Goal: Find specific page/section: Find specific page/section

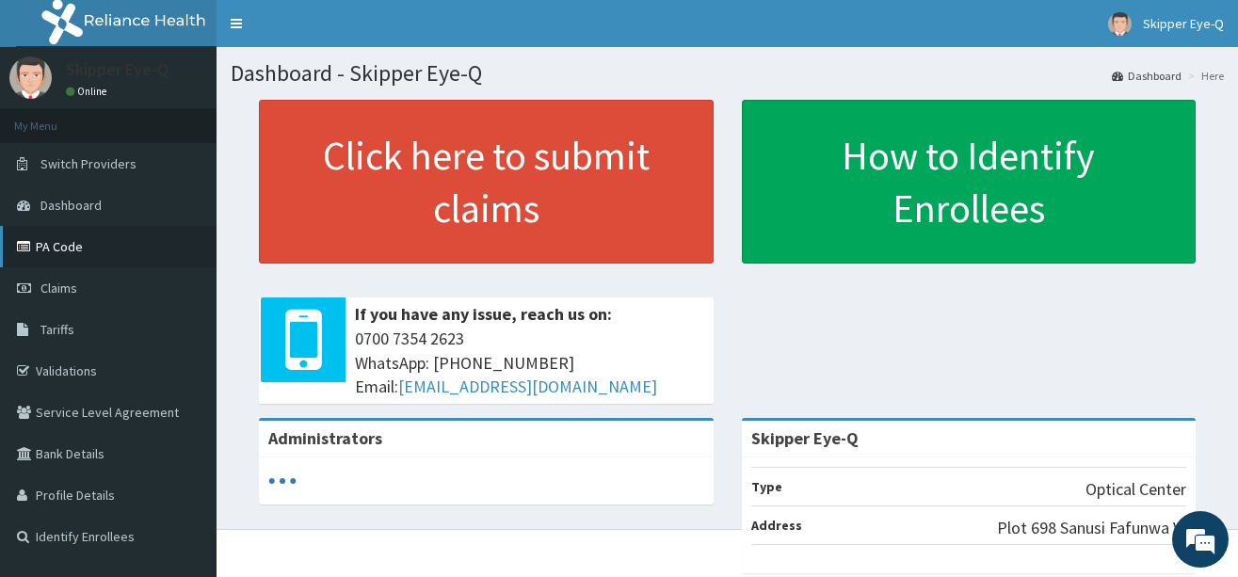
click at [74, 248] on link "PA Code" at bounding box center [108, 246] width 217 height 41
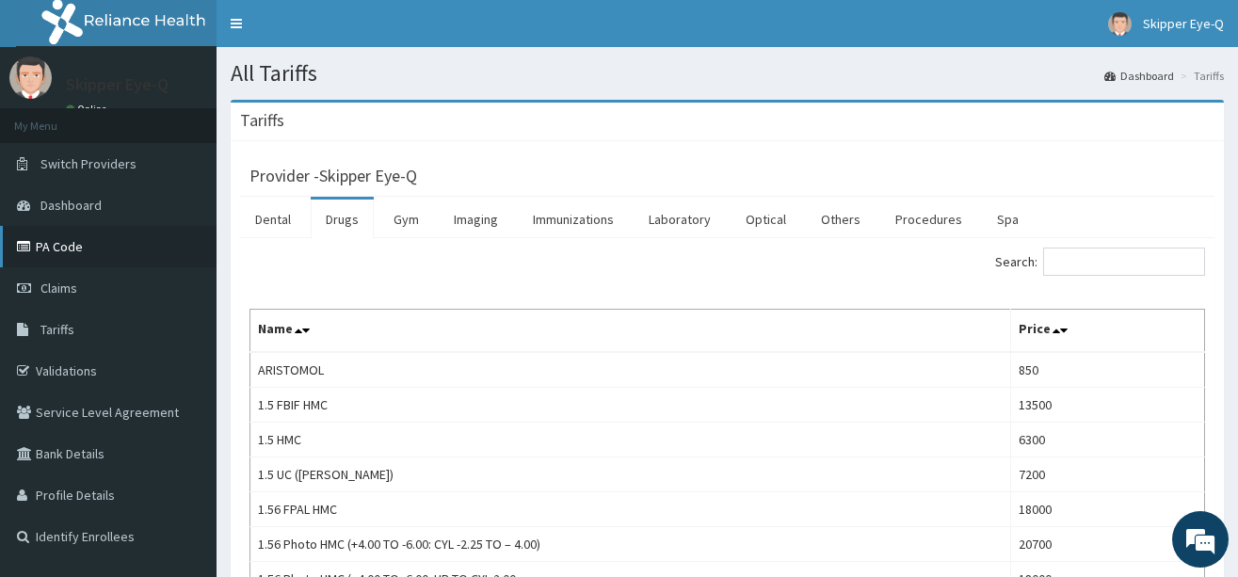
click at [52, 249] on link "PA Code" at bounding box center [108, 246] width 217 height 41
